Goal: Find specific page/section: Find specific page/section

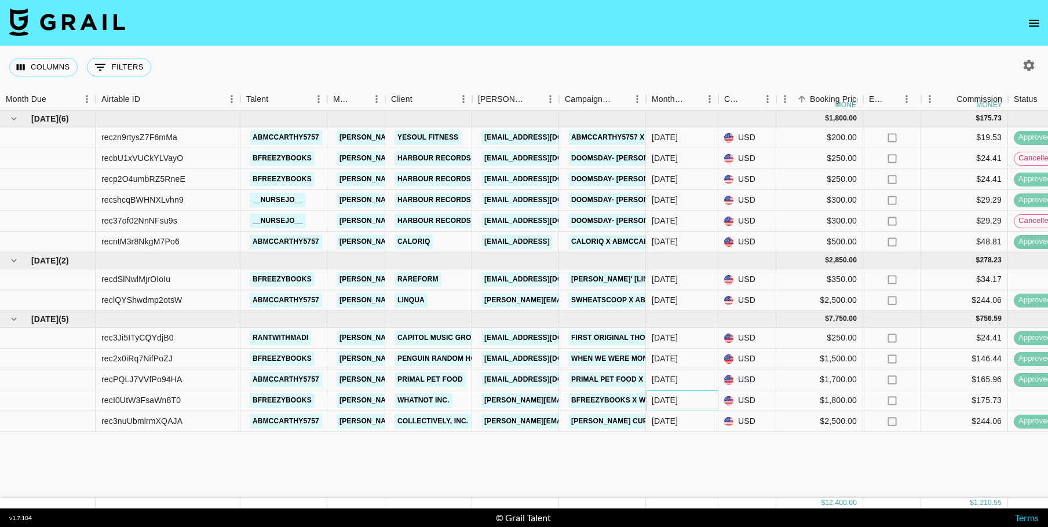
click at [680, 399] on div "Sep '25" at bounding box center [682, 400] width 72 height 21
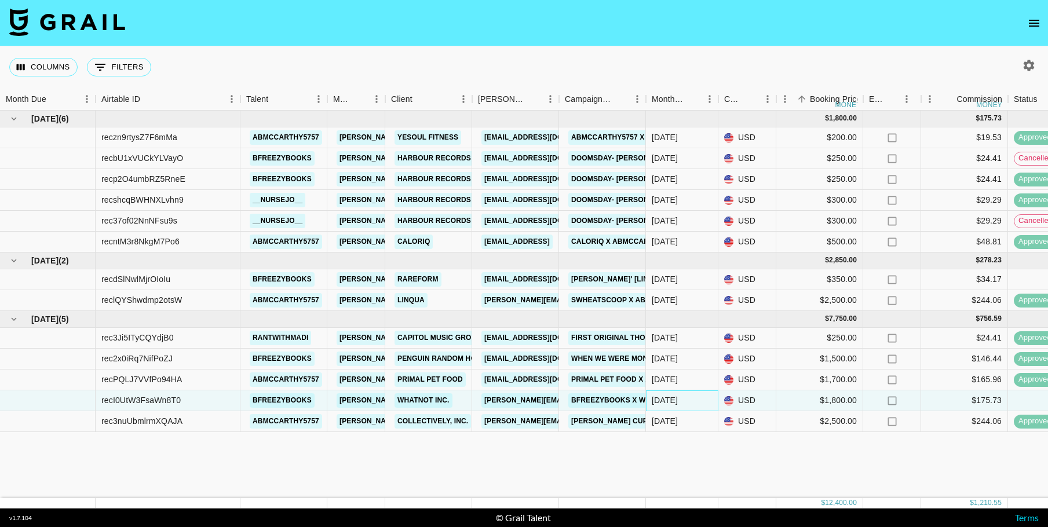
click at [680, 399] on div "Sep '25" at bounding box center [682, 400] width 72 height 21
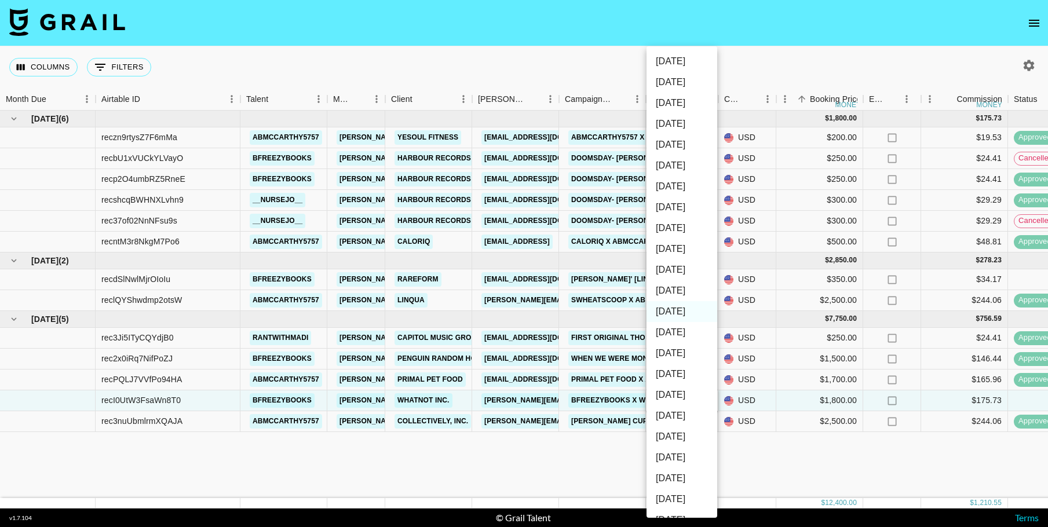
click at [678, 287] on li "Oct '25" at bounding box center [681, 290] width 71 height 21
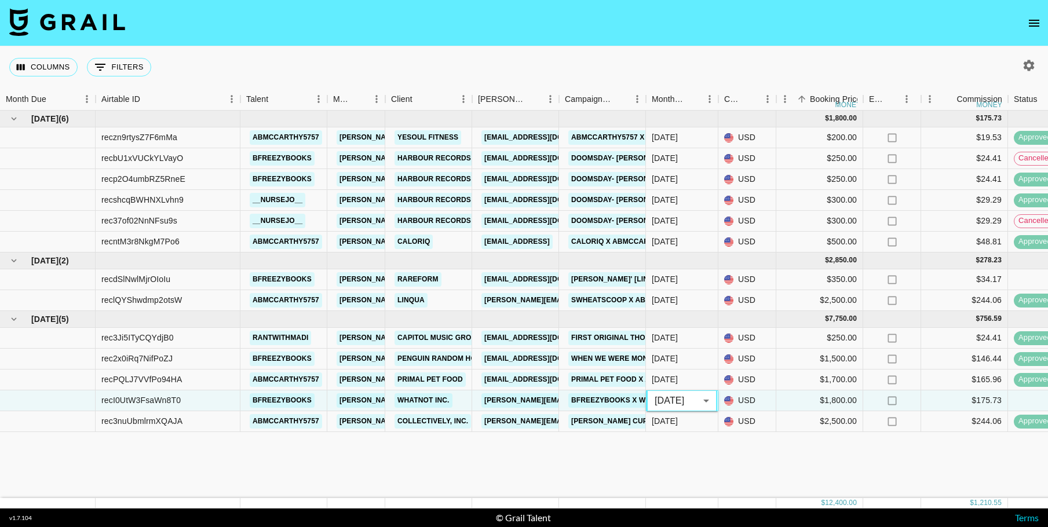
type input "Oct '25"
drag, startPoint x: 895, startPoint y: 450, endPoint x: 908, endPoint y: 452, distance: 13.0
click at [895, 449] on div "Jul '25 ( 6 ) $ 1,800.00 $ 175.73 reczn9rtysZ7F6mMa abmccarthy5757 anne.narlesk…" at bounding box center [961, 304] width 1923 height 387
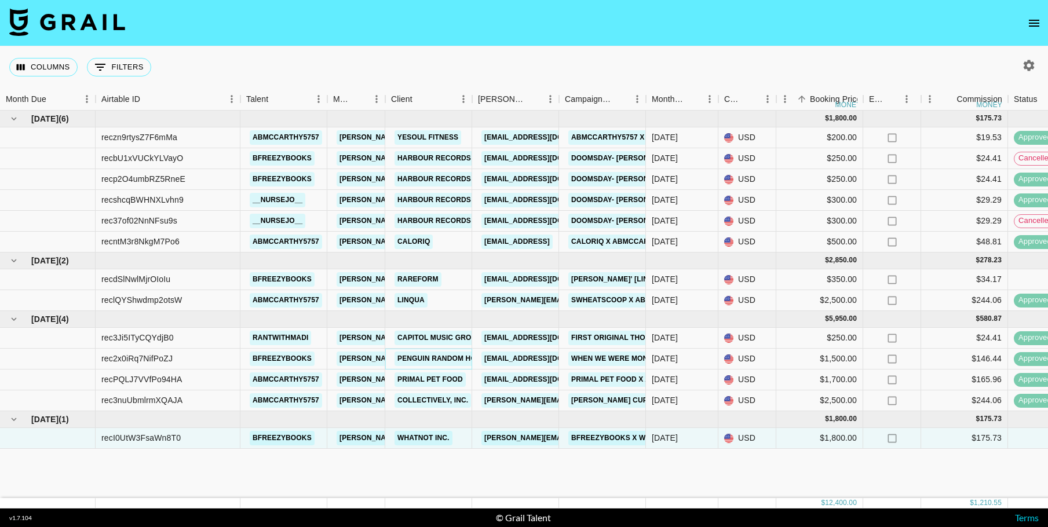
click at [425, 360] on link "Penguin Random House" at bounding box center [443, 359] width 99 height 14
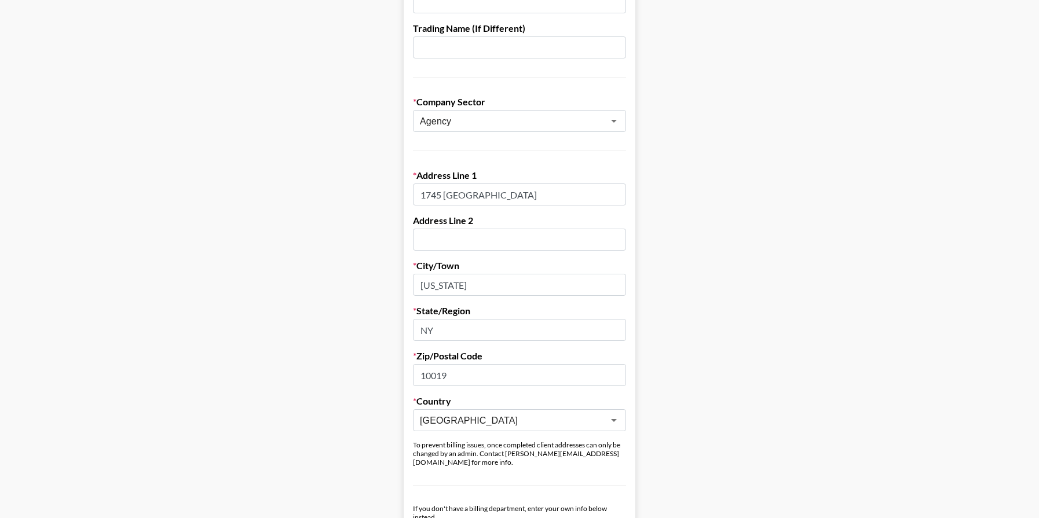
scroll to position [232, 0]
